Goal: Information Seeking & Learning: Learn about a topic

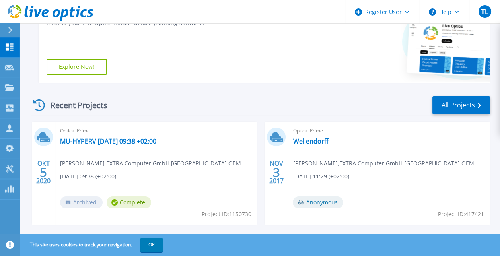
scroll to position [199, 0]
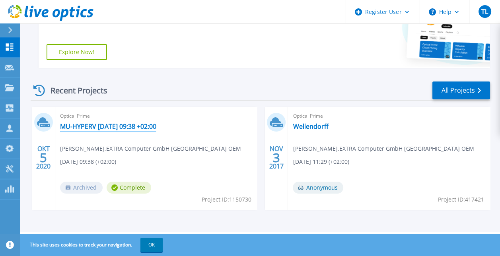
click at [126, 126] on link "MU-HYPERV [DATE] 09:38 +02:00" at bounding box center [108, 127] width 96 height 8
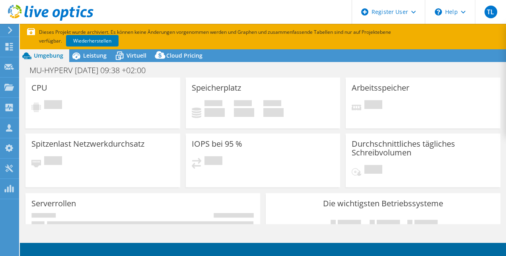
select select "USD"
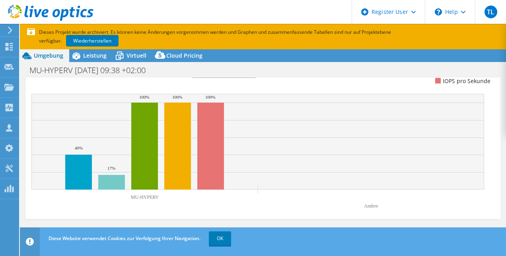
scroll to position [309, 0]
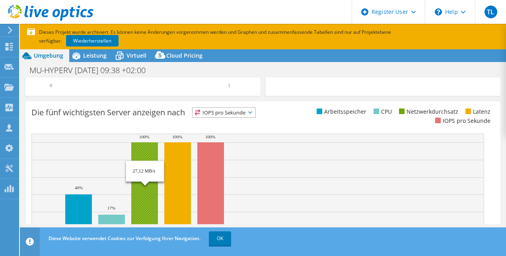
click at [143, 160] on rect at bounding box center [144, 185] width 27 height 87
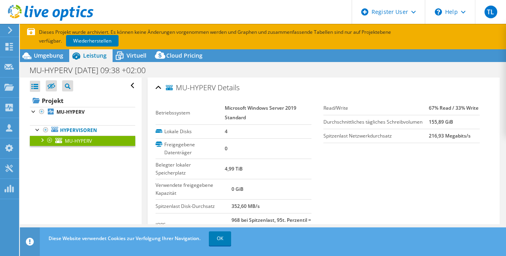
click at [41, 139] on div at bounding box center [42, 140] width 8 height 8
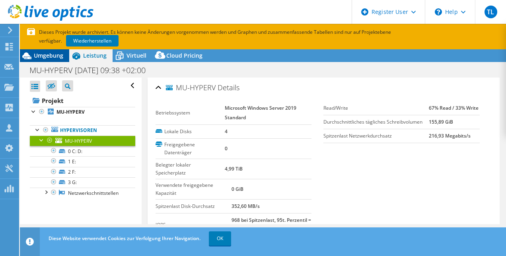
click at [48, 58] on span "Umgebung" at bounding box center [48, 56] width 29 height 8
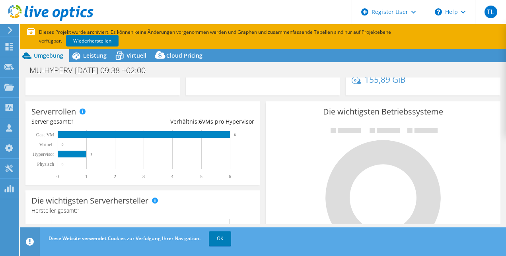
scroll to position [110, 0]
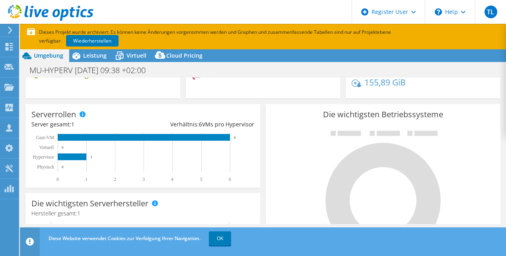
click at [10, 33] on use at bounding box center [10, 30] width 4 height 7
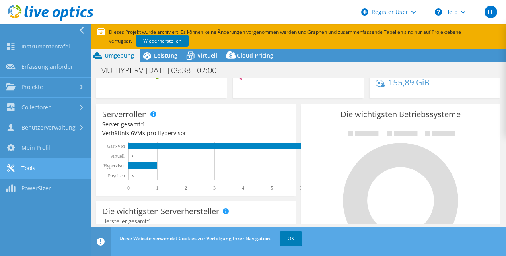
click at [39, 171] on link "Tools" at bounding box center [45, 169] width 91 height 20
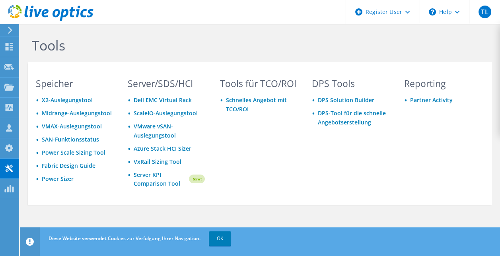
click at [7, 30] on icon at bounding box center [10, 30] width 6 height 7
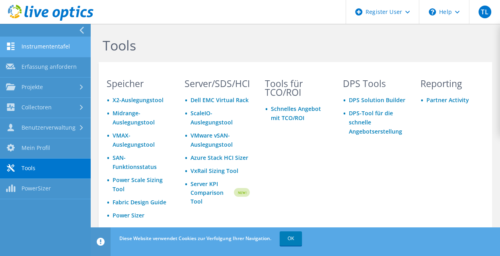
click at [35, 47] on link "Instrumententafel" at bounding box center [45, 47] width 91 height 20
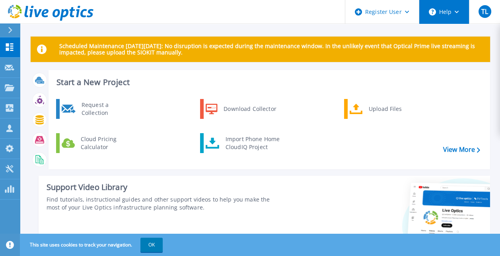
click at [450, 10] on button "Help" at bounding box center [444, 12] width 50 height 24
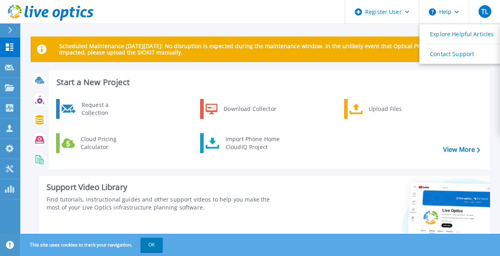
click at [292, 201] on div at bounding box center [389, 221] width 202 height 91
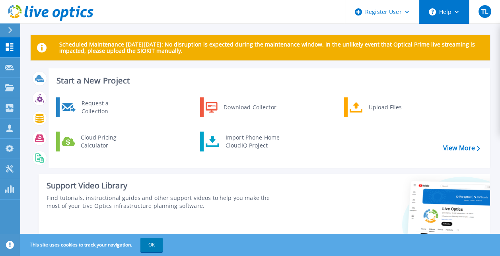
scroll to position [0, 0]
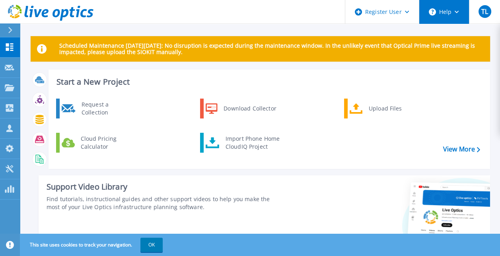
click at [454, 14] on button "Help" at bounding box center [444, 12] width 50 height 24
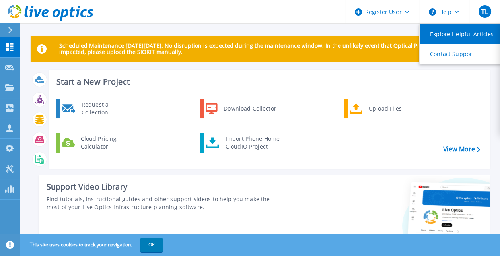
click at [447, 34] on link "Explore Helpful Articles" at bounding box center [464, 33] width 89 height 19
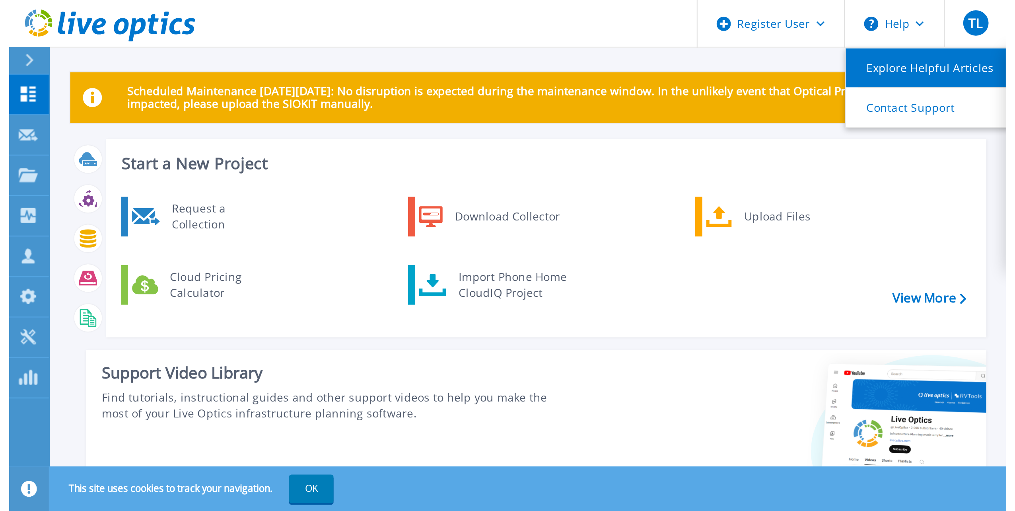
scroll to position [0, 0]
